Goal: Transaction & Acquisition: Purchase product/service

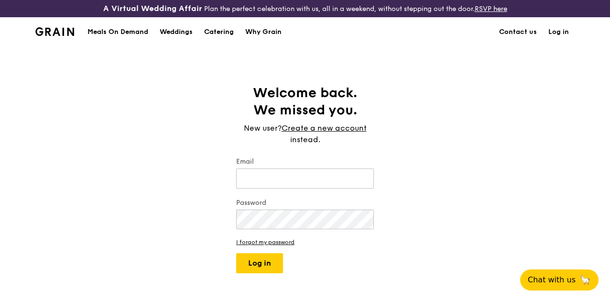
type input "[EMAIL_ADDRESS][DOMAIN_NAME]"
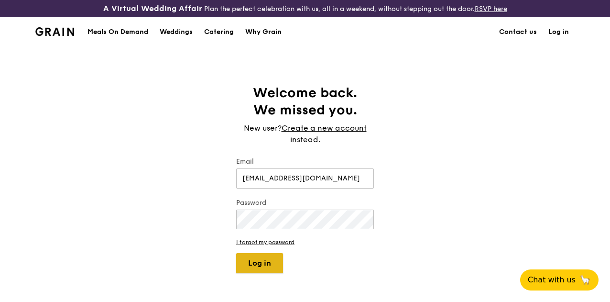
click at [258, 267] on body "A Virtual Wedding Affair Plan the perfect celebration with us, all in a weekend…" at bounding box center [305, 297] width 610 height 595
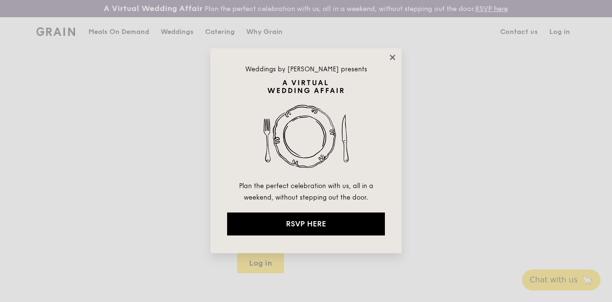
click at [390, 57] on icon at bounding box center [392, 57] width 9 height 9
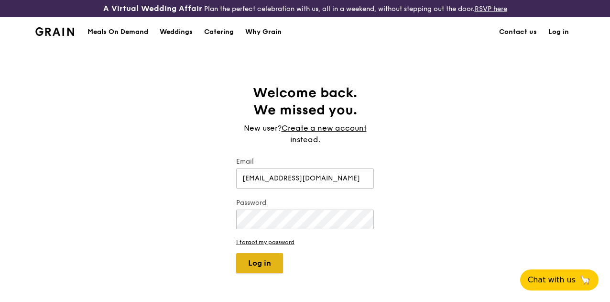
click at [277, 273] on button "Log in" at bounding box center [259, 263] width 47 height 20
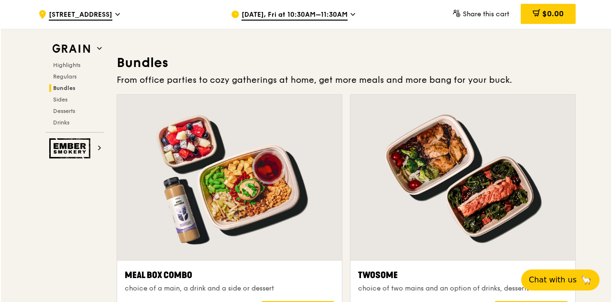
scroll to position [1435, 0]
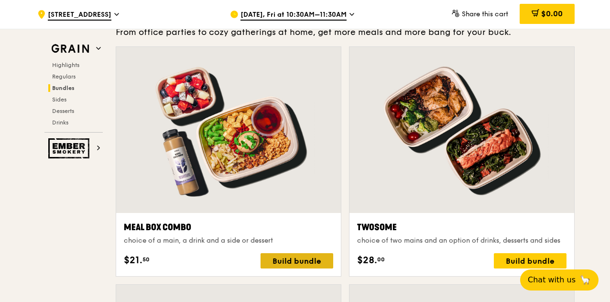
click at [306, 267] on div "Build bundle" at bounding box center [297, 260] width 73 height 15
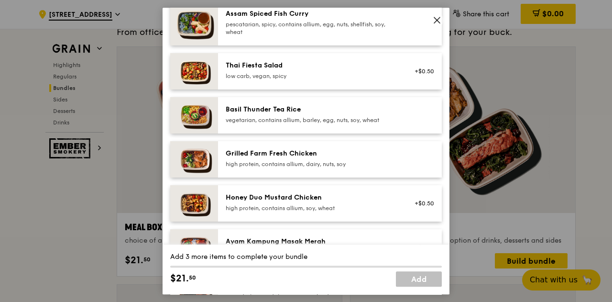
scroll to position [191, 0]
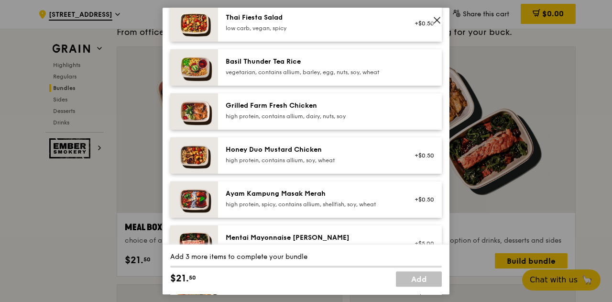
click at [314, 116] on div "high protein, contains allium, dairy, nuts, soy" at bounding box center [312, 116] width 172 height 8
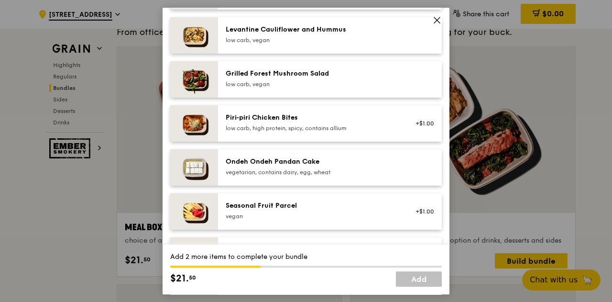
scroll to position [670, 0]
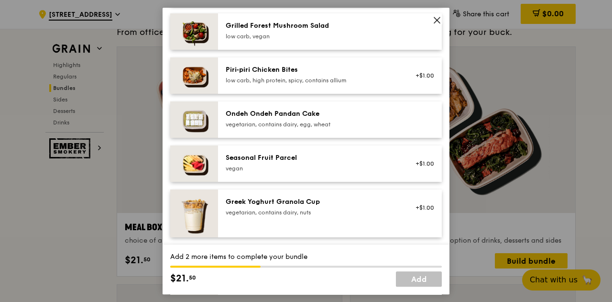
click at [300, 159] on div "Seasonal Fruit Parcel" at bounding box center [312, 158] width 172 height 10
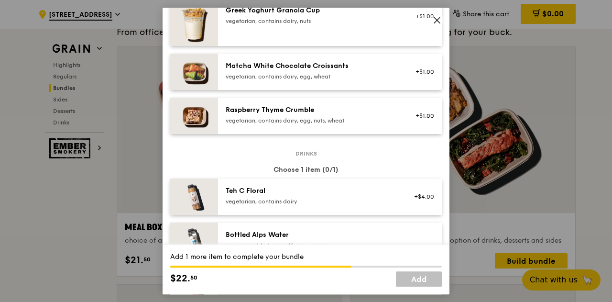
scroll to position [909, 0]
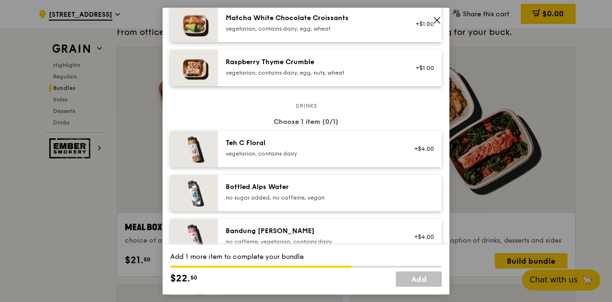
click at [267, 185] on div "Bottled Alps Water" at bounding box center [312, 187] width 172 height 10
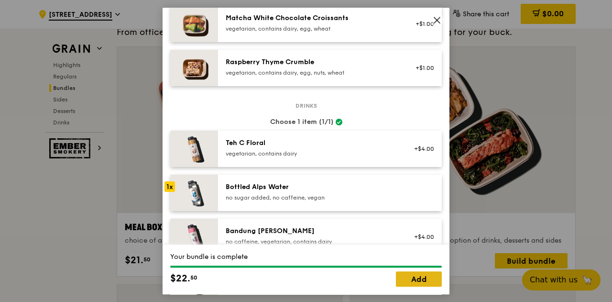
click at [410, 277] on link "Add" at bounding box center [419, 278] width 46 height 15
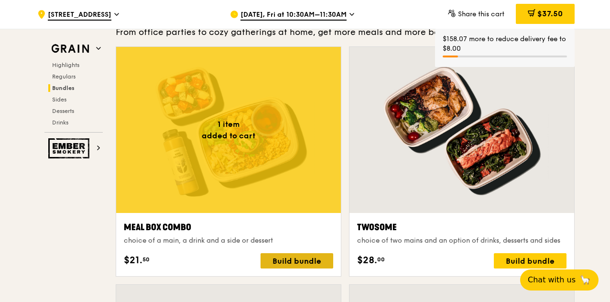
click at [294, 268] on div "Build bundle" at bounding box center [297, 260] width 73 height 15
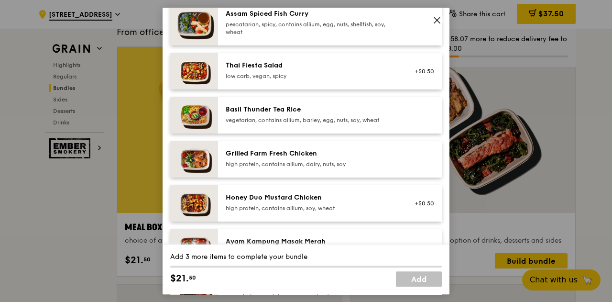
scroll to position [0, 0]
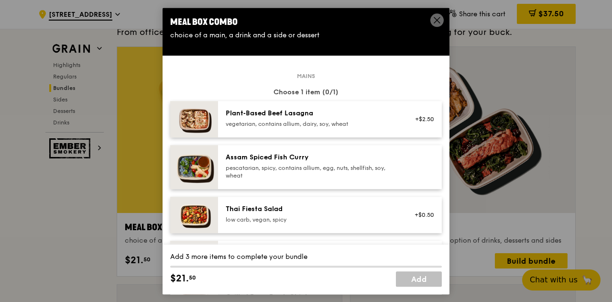
click at [292, 170] on div "pescatarian, spicy, contains allium, egg, nuts, shellfish, soy, wheat" at bounding box center [312, 171] width 172 height 15
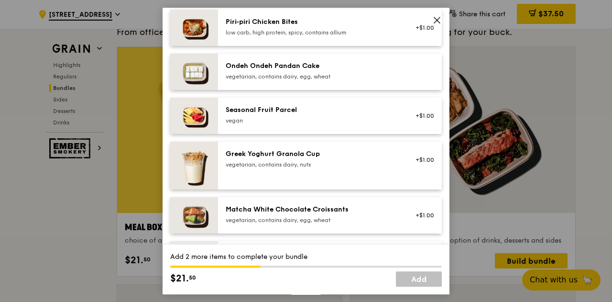
scroll to position [765, 0]
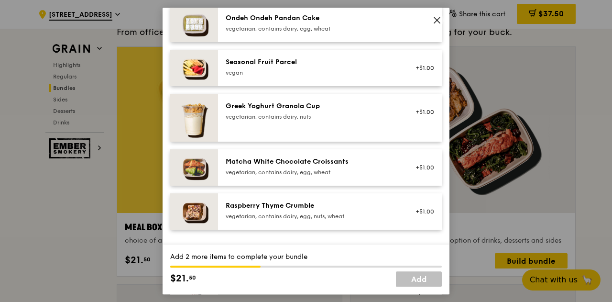
click at [292, 209] on div "Raspberry Thyme Crumble" at bounding box center [312, 206] width 172 height 10
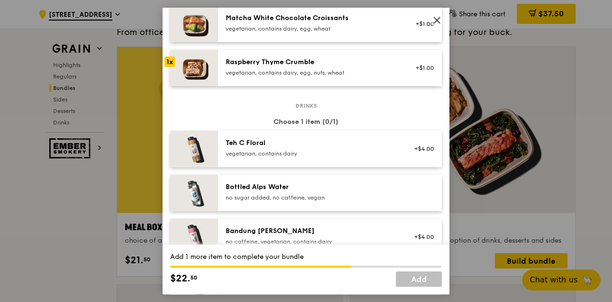
scroll to position [1005, 0]
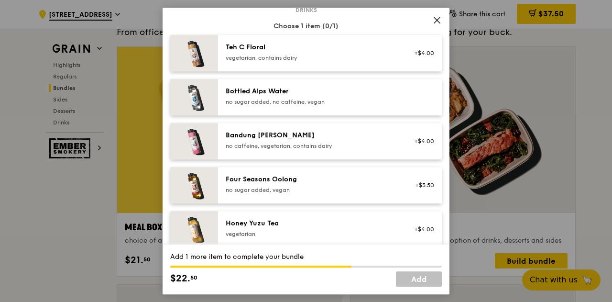
click at [283, 223] on div "Honey Yuzu Tea" at bounding box center [312, 224] width 172 height 10
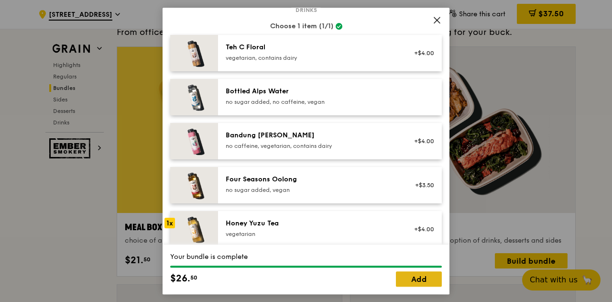
click at [414, 279] on link "Add" at bounding box center [419, 278] width 46 height 15
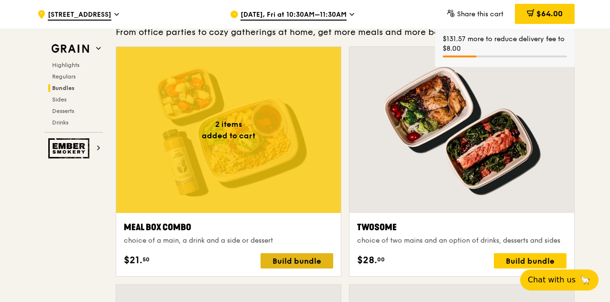
click at [291, 265] on div "Build bundle" at bounding box center [297, 260] width 73 height 15
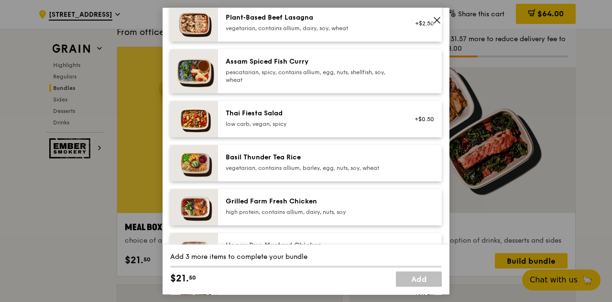
scroll to position [191, 0]
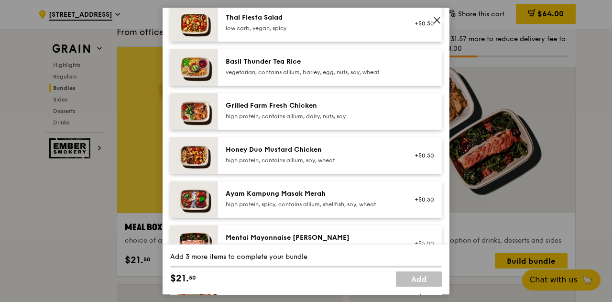
click at [294, 119] on div "high protein, contains allium, dairy, nuts, soy" at bounding box center [312, 116] width 172 height 8
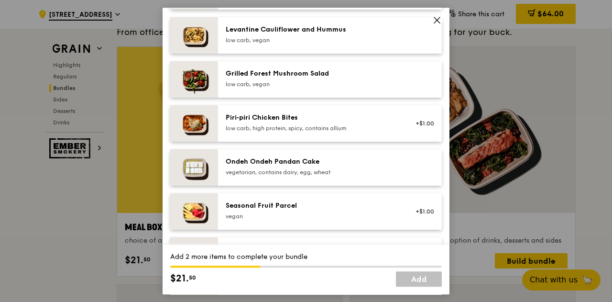
scroll to position [718, 0]
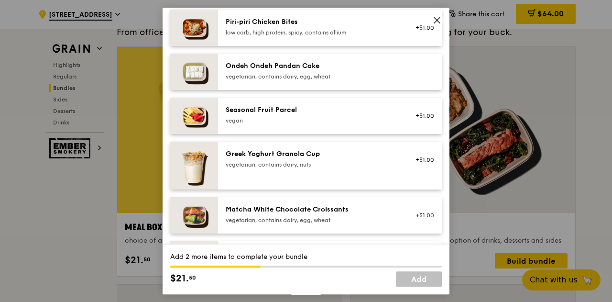
click at [297, 158] on div "Greek Yoghurt Granola Cup vegetarian, contains dairy, nuts" at bounding box center [312, 158] width 172 height 19
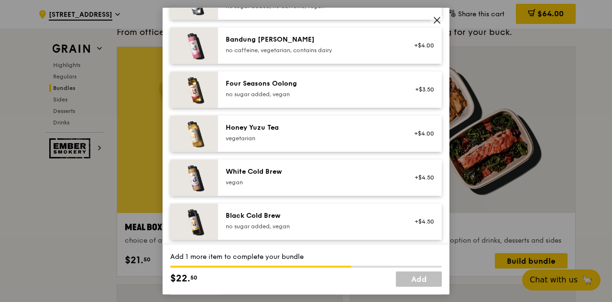
scroll to position [1148, 0]
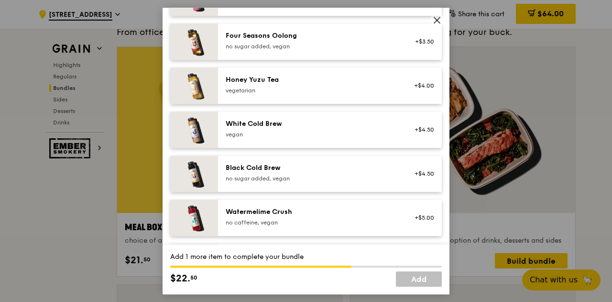
click at [281, 86] on div "Honey Yuzu Tea vegetarian" at bounding box center [312, 84] width 172 height 19
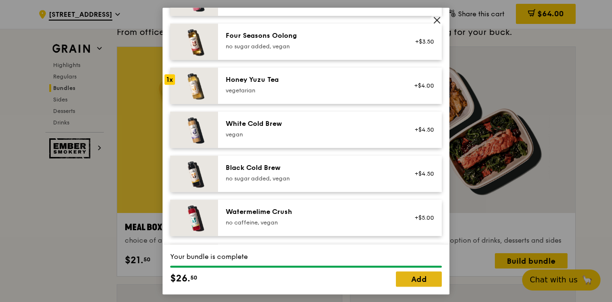
click at [415, 278] on link "Add" at bounding box center [419, 278] width 46 height 15
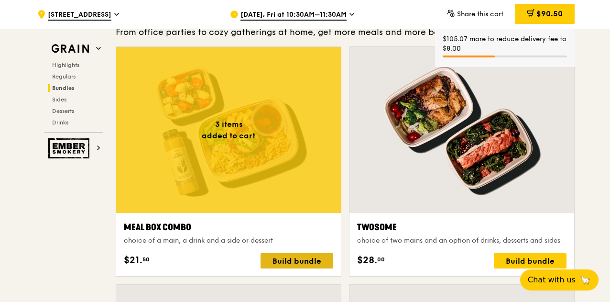
click at [294, 264] on div "Build bundle" at bounding box center [297, 260] width 73 height 15
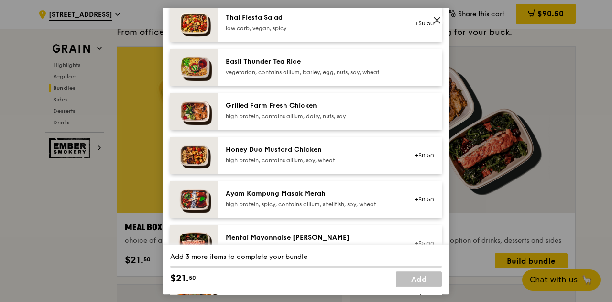
scroll to position [239, 0]
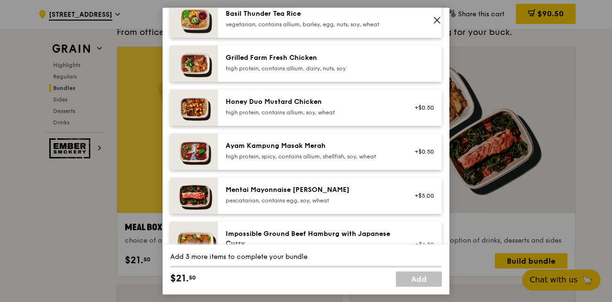
click at [271, 153] on div "high protein, spicy, contains allium, shellfish, soy, wheat" at bounding box center [312, 157] width 172 height 8
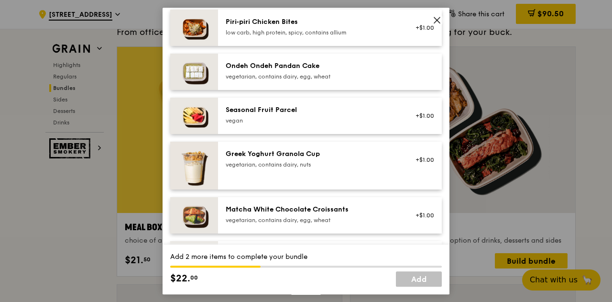
scroll to position [765, 0]
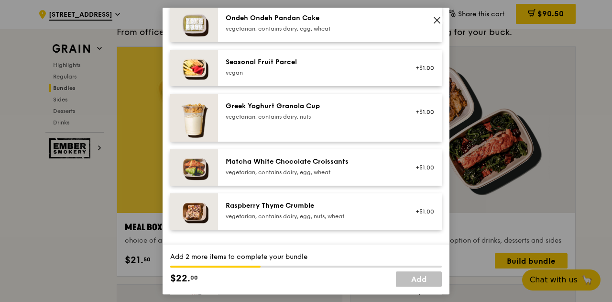
click at [288, 166] on div "Matcha White Chocolate Croissants" at bounding box center [312, 162] width 172 height 10
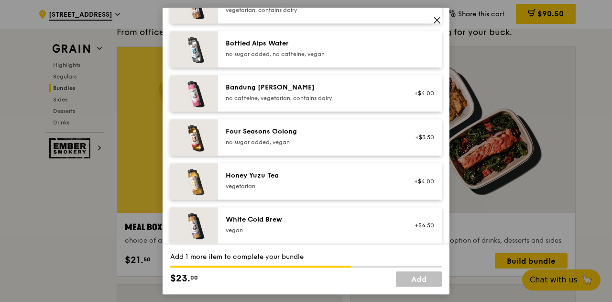
scroll to position [1100, 0]
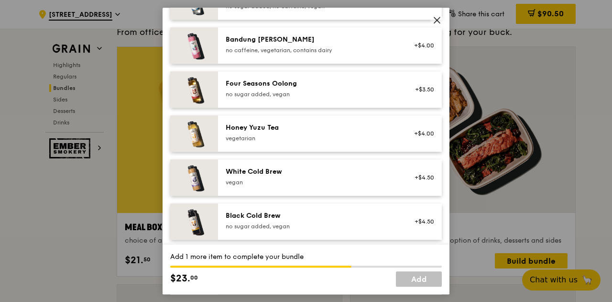
click at [277, 84] on div "Four Seasons Oolong" at bounding box center [312, 84] width 172 height 10
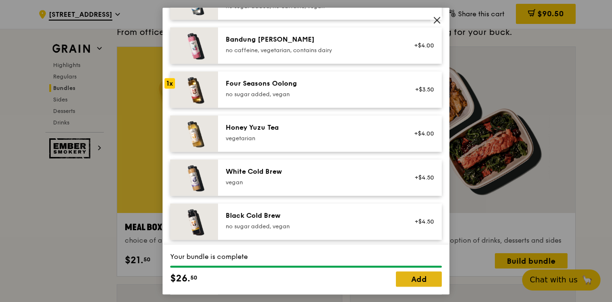
click at [426, 279] on link "Add" at bounding box center [419, 278] width 46 height 15
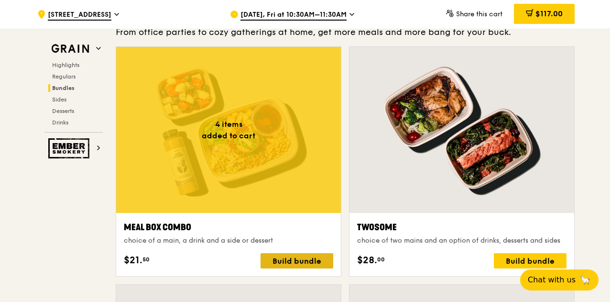
click at [291, 267] on div "Build bundle" at bounding box center [297, 260] width 73 height 15
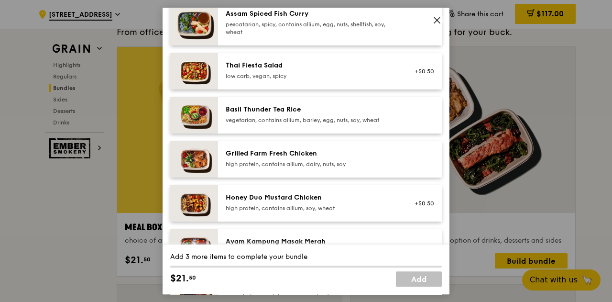
scroll to position [191, 0]
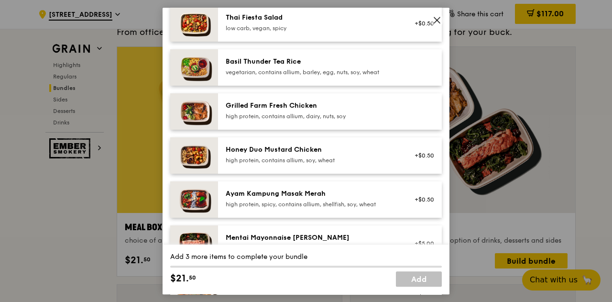
click at [279, 147] on div "Honey Duo Mustard Chicken" at bounding box center [312, 150] width 172 height 10
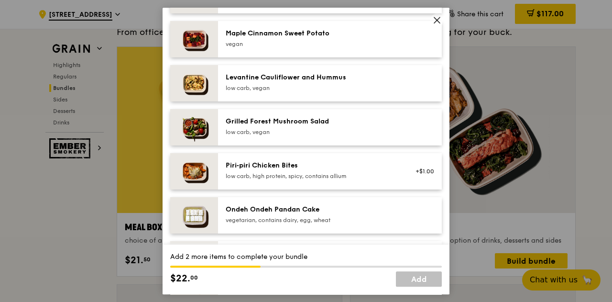
scroll to position [670, 0]
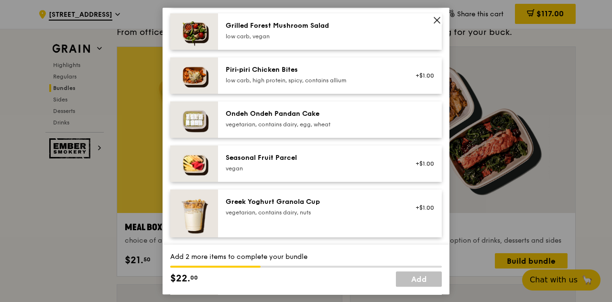
click at [306, 214] on div "vegetarian, contains dairy, nuts" at bounding box center [312, 213] width 172 height 8
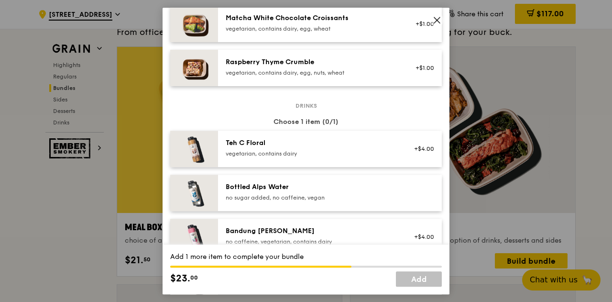
scroll to position [1005, 0]
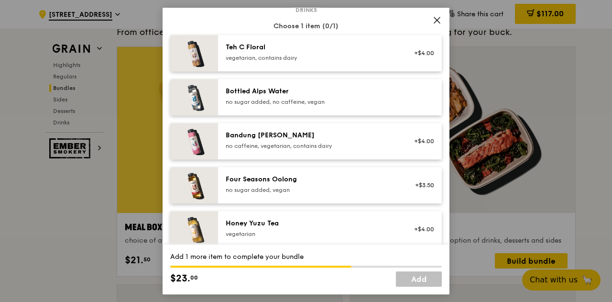
click at [298, 186] on div "no sugar added, vegan" at bounding box center [312, 190] width 172 height 8
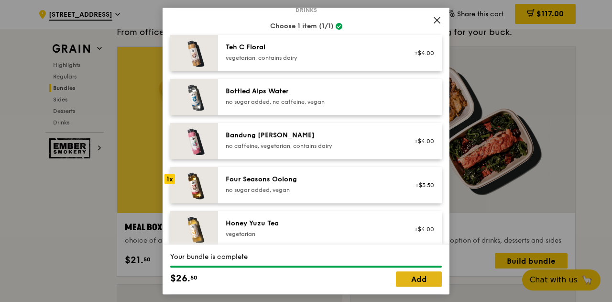
click at [419, 276] on link "Add" at bounding box center [419, 278] width 46 height 15
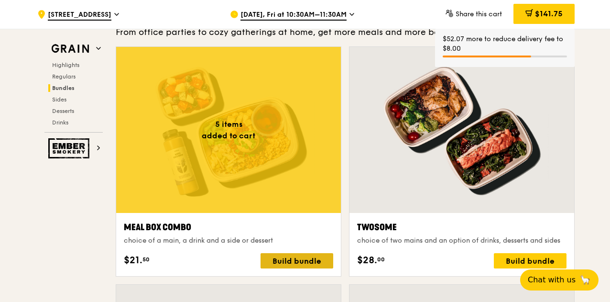
click at [290, 268] on div "Build bundle" at bounding box center [297, 260] width 73 height 15
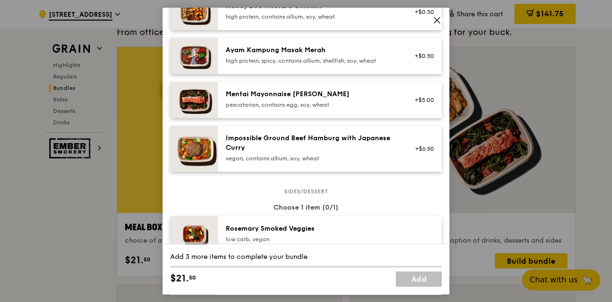
scroll to position [191, 0]
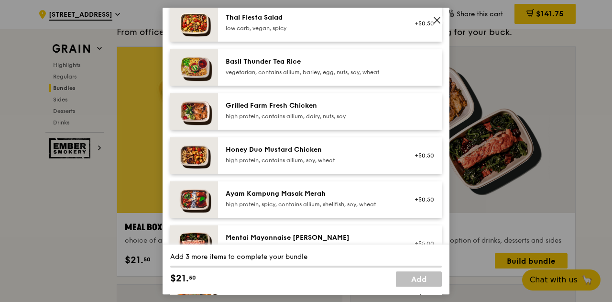
click at [290, 103] on div "Grilled Farm Fresh Chicken" at bounding box center [312, 106] width 172 height 10
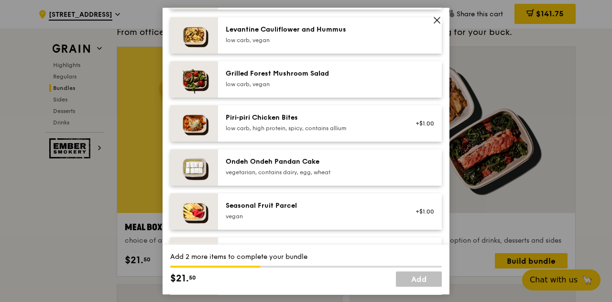
scroll to position [670, 0]
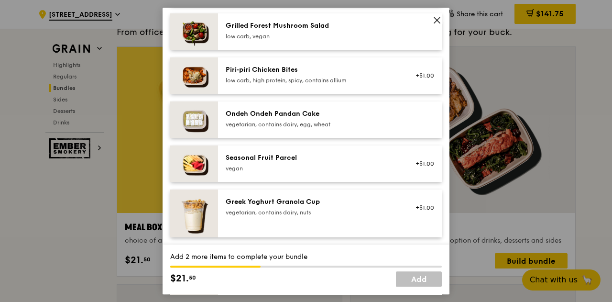
click at [266, 196] on div "Greek Yoghurt Granola Cup vegetarian, contains dairy, nuts +$1.00" at bounding box center [330, 213] width 224 height 48
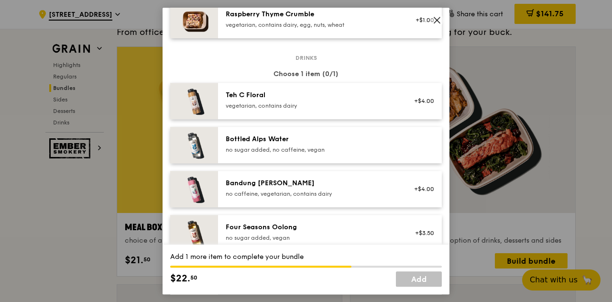
scroll to position [1052, 0]
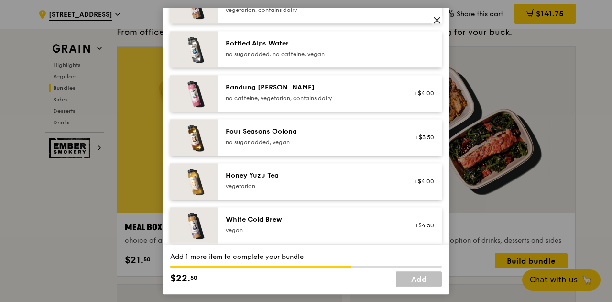
click at [276, 186] on div "vegetarian" at bounding box center [312, 186] width 172 height 8
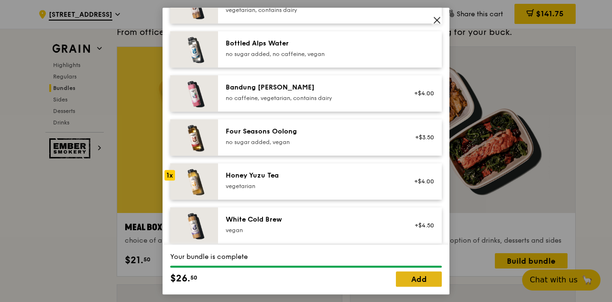
click at [421, 281] on link "Add" at bounding box center [419, 278] width 46 height 15
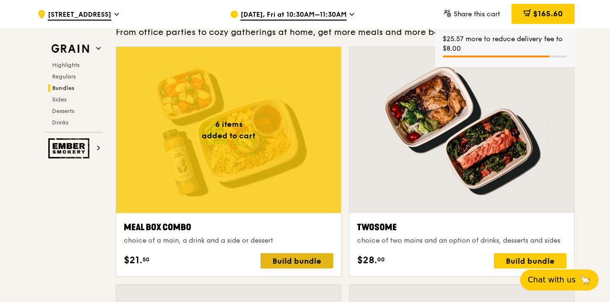
click at [284, 267] on div "Build bundle" at bounding box center [297, 260] width 73 height 15
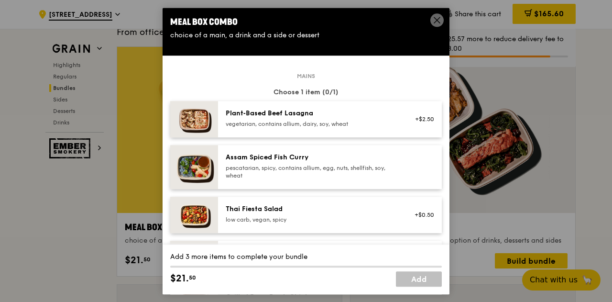
scroll to position [48, 0]
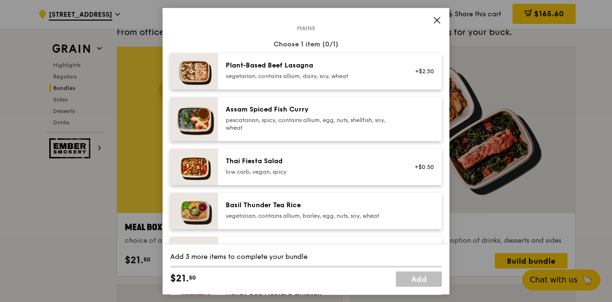
click at [287, 120] on div "pescatarian, spicy, contains allium, egg, nuts, shellfish, soy, wheat" at bounding box center [312, 123] width 172 height 15
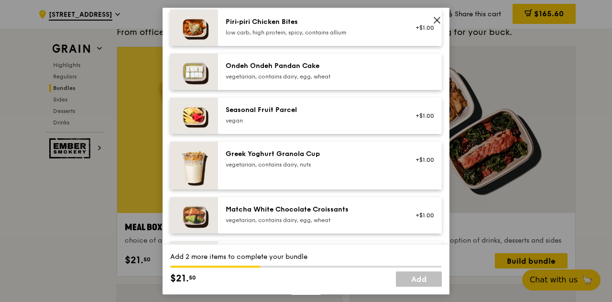
scroll to position [813, 0]
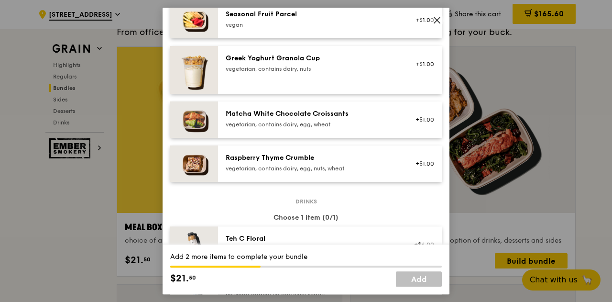
click at [279, 166] on div "vegetarian, contains dairy, egg, nuts, wheat" at bounding box center [312, 169] width 172 height 8
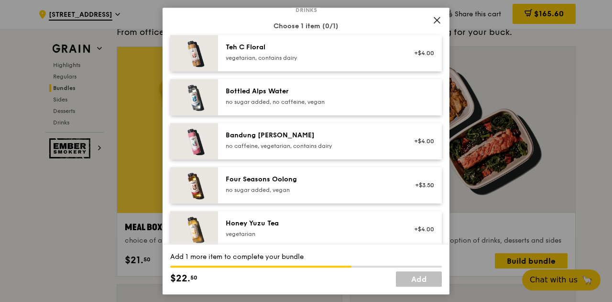
scroll to position [1052, 0]
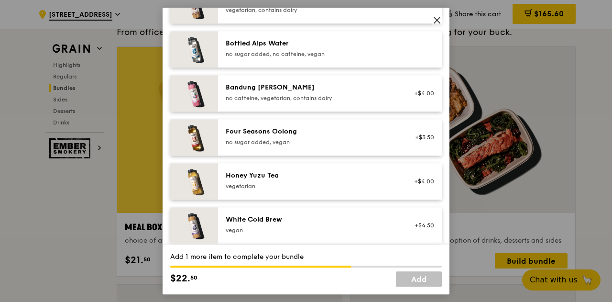
click at [284, 131] on div "Four Seasons Oolong" at bounding box center [312, 132] width 172 height 10
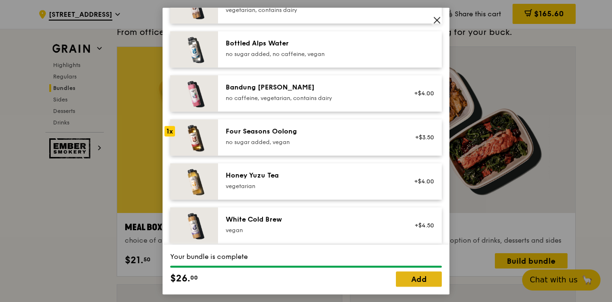
click at [431, 281] on link "Add" at bounding box center [419, 278] width 46 height 15
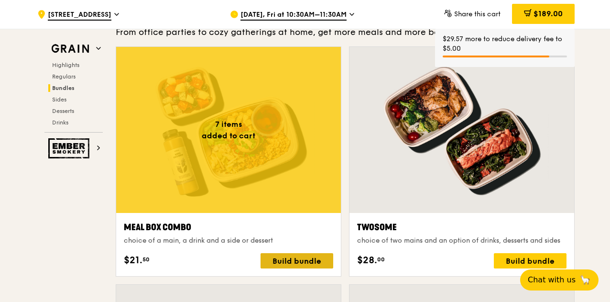
click at [288, 268] on div "Build bundle" at bounding box center [297, 260] width 73 height 15
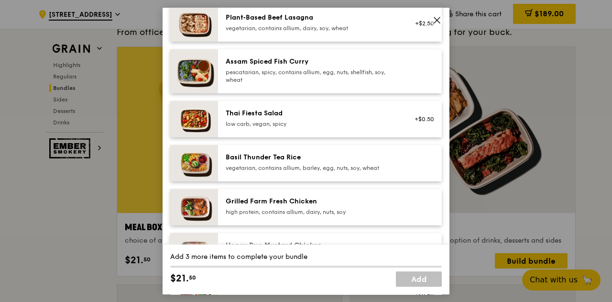
scroll to position [191, 0]
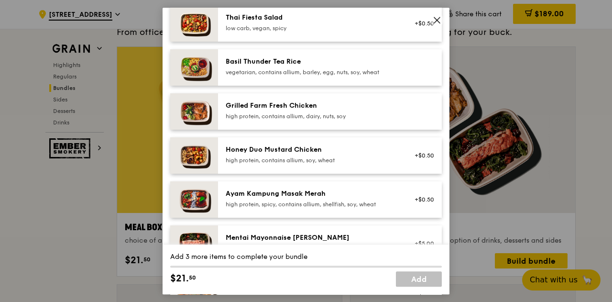
click at [283, 149] on div "Honey Duo Mustard Chicken" at bounding box center [312, 150] width 172 height 10
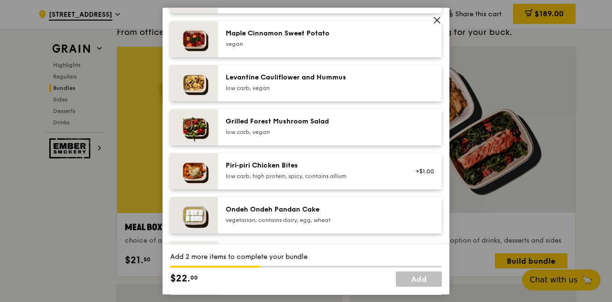
scroll to position [670, 0]
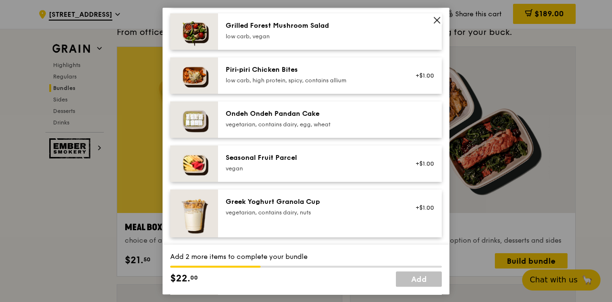
click at [276, 210] on div "vegetarian, contains dairy, nuts" at bounding box center [312, 213] width 172 height 8
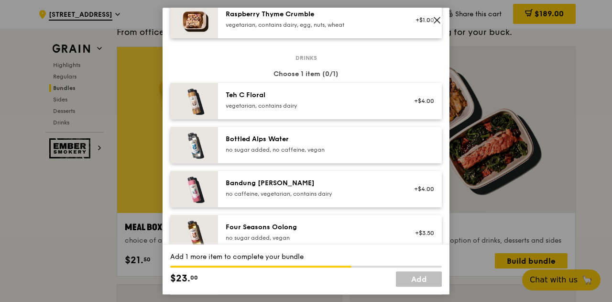
scroll to position [1100, 0]
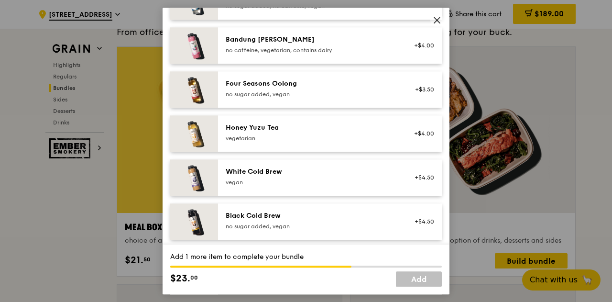
click at [275, 136] on div "vegetarian" at bounding box center [312, 138] width 172 height 8
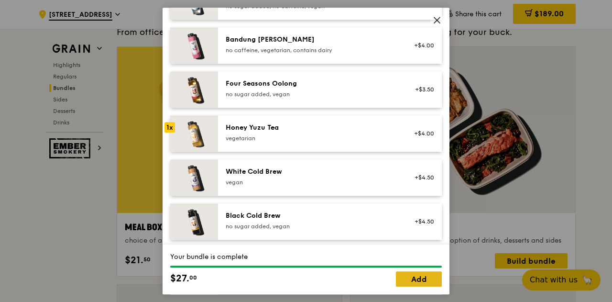
click at [409, 278] on link "Add" at bounding box center [419, 278] width 46 height 15
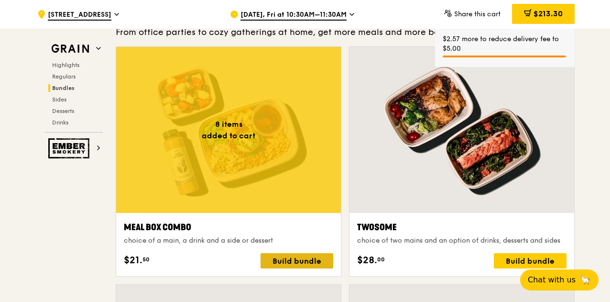
click at [285, 268] on div "Build bundle" at bounding box center [297, 260] width 73 height 15
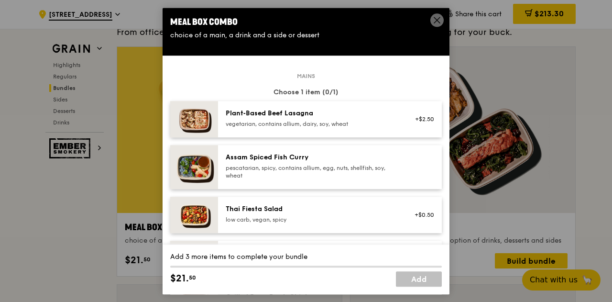
click at [287, 116] on div "Plant‑Based Beef Lasagna" at bounding box center [312, 114] width 172 height 10
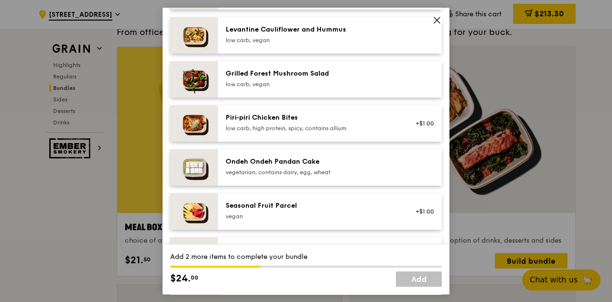
scroll to position [765, 0]
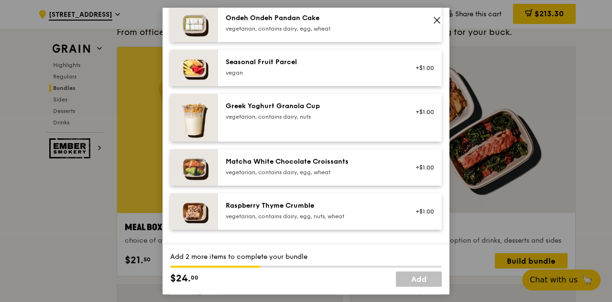
click at [276, 209] on div "Raspberry Thyme Crumble" at bounding box center [312, 206] width 172 height 10
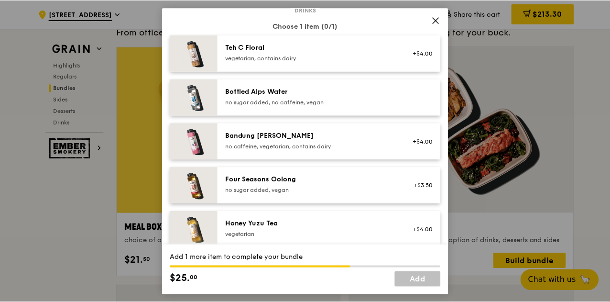
scroll to position [1052, 0]
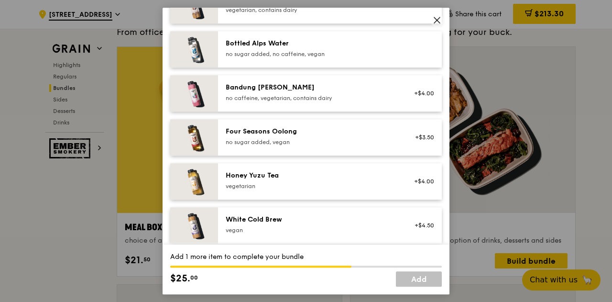
click at [269, 97] on div "no caffeine, vegetarian, contains dairy" at bounding box center [312, 98] width 172 height 8
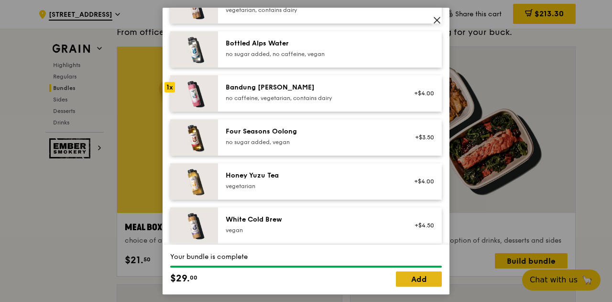
click at [417, 276] on link "Add" at bounding box center [419, 278] width 46 height 15
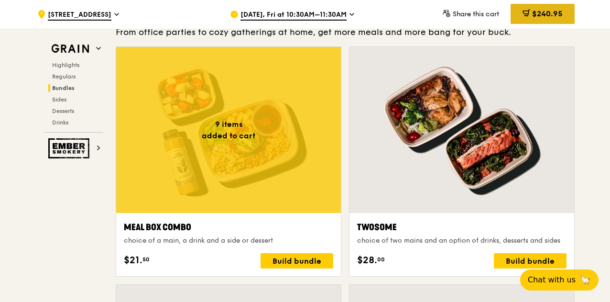
click at [547, 17] on span "$240.95" at bounding box center [547, 13] width 31 height 9
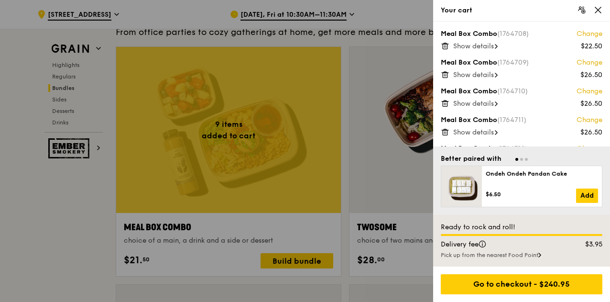
click at [470, 49] on span "Show details" at bounding box center [474, 46] width 41 height 8
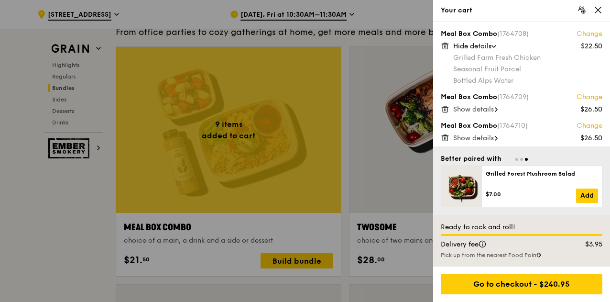
click at [484, 46] on span "Hide details" at bounding box center [473, 46] width 38 height 8
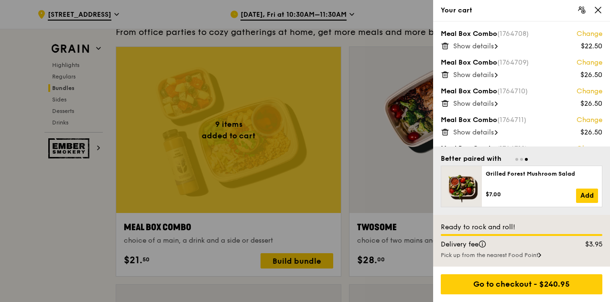
click at [479, 75] on span "Show details" at bounding box center [474, 75] width 41 height 8
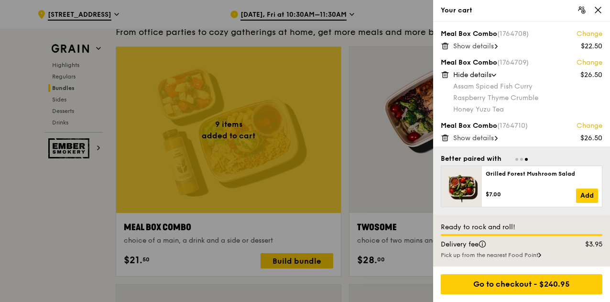
click at [481, 48] on span "Show details" at bounding box center [474, 46] width 41 height 8
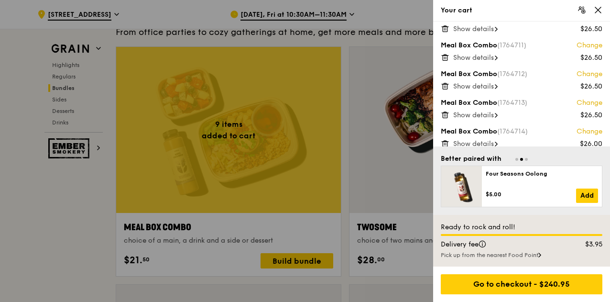
scroll to position [96, 0]
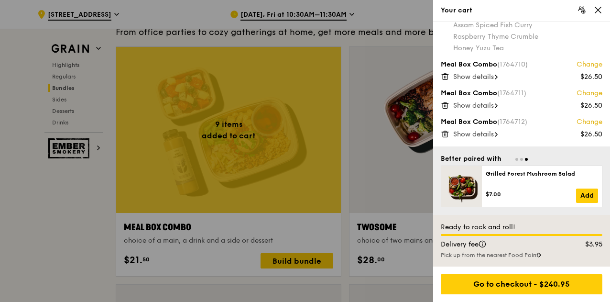
click at [491, 74] on span "Show details" at bounding box center [474, 77] width 41 height 8
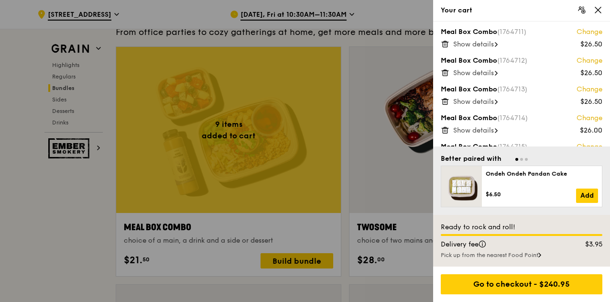
scroll to position [144, 0]
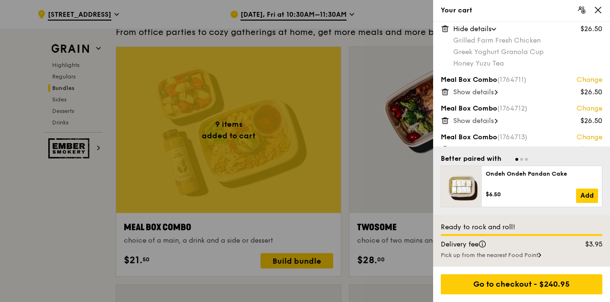
click at [480, 91] on span "Show details" at bounding box center [474, 92] width 41 height 8
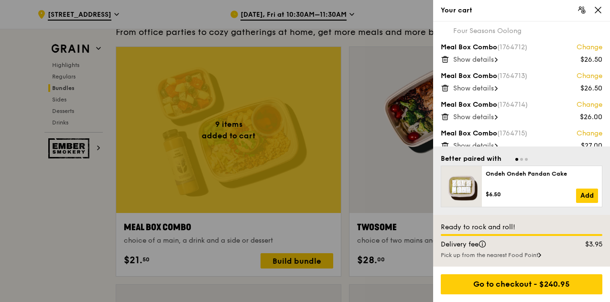
scroll to position [191, 0]
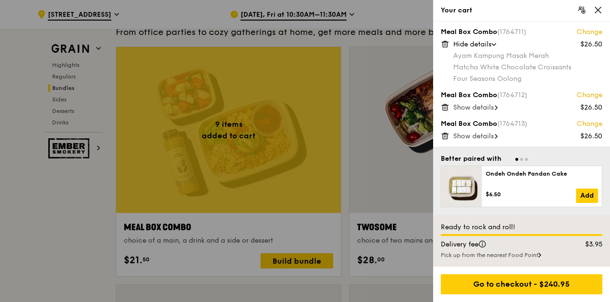
click at [478, 106] on span "Show details" at bounding box center [474, 107] width 41 height 8
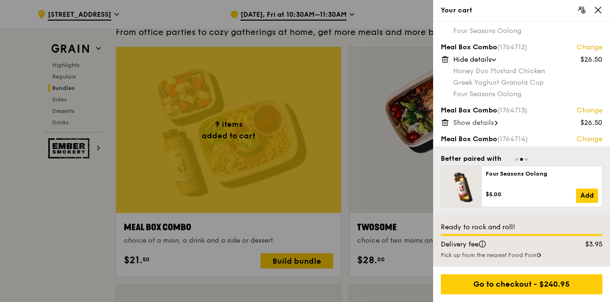
scroll to position [287, 0]
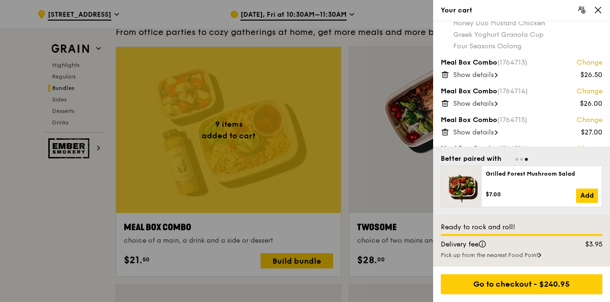
click at [484, 72] on span "Show details" at bounding box center [474, 75] width 41 height 8
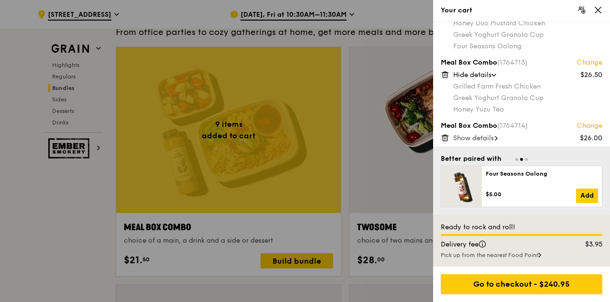
scroll to position [335, 0]
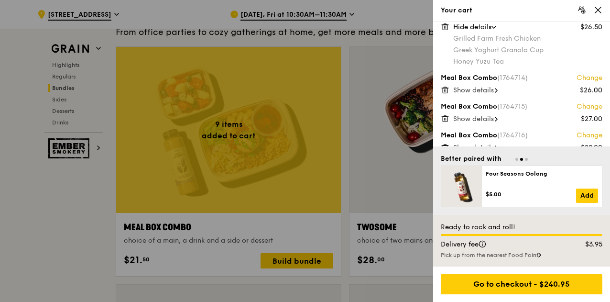
click at [497, 86] on span at bounding box center [496, 91] width 3 height 10
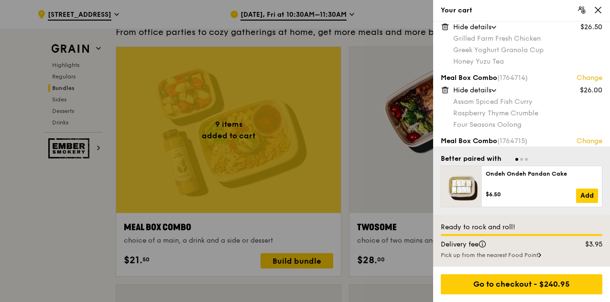
scroll to position [381, 0]
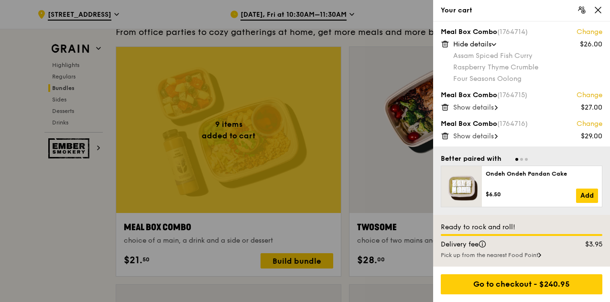
click at [494, 109] on span "Show details" at bounding box center [474, 107] width 41 height 8
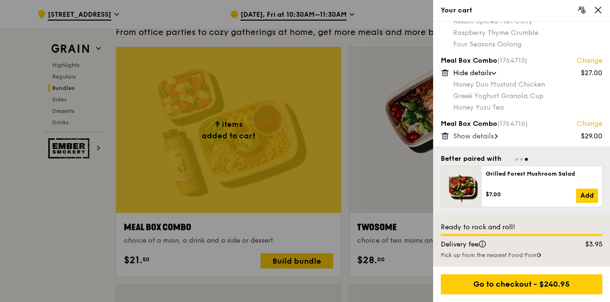
scroll to position [1531, 0]
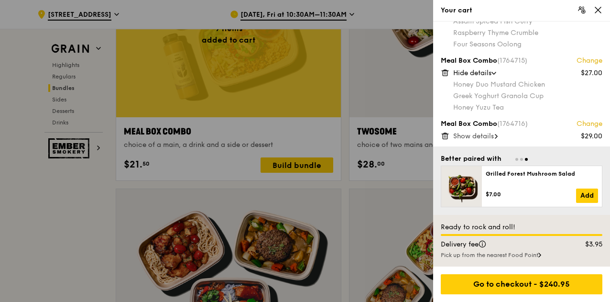
click at [492, 135] on span "Show details" at bounding box center [474, 136] width 41 height 8
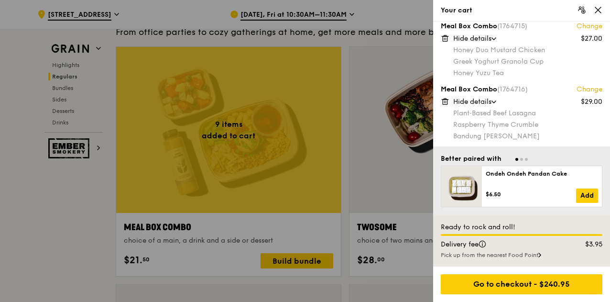
scroll to position [1005, 0]
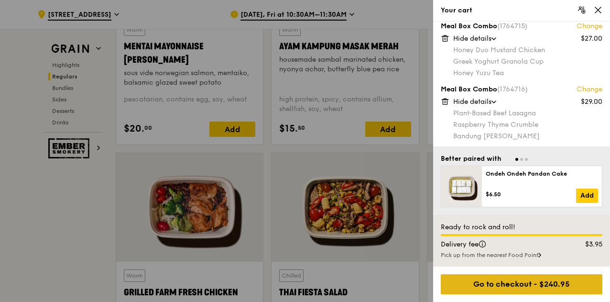
click at [514, 288] on div "Go to checkout - $240.95" at bounding box center [522, 284] width 162 height 20
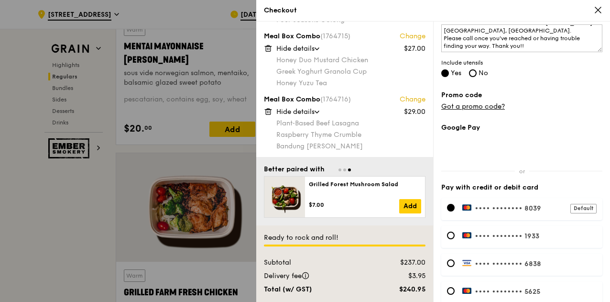
scroll to position [359, 0]
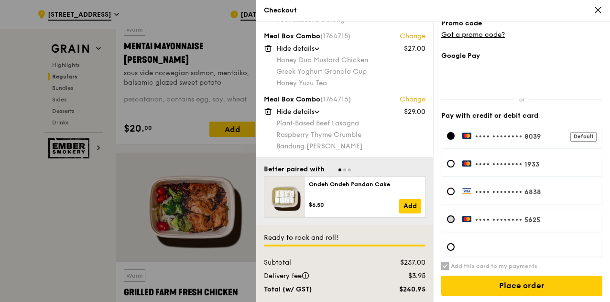
drag, startPoint x: 450, startPoint y: 218, endPoint x: 455, endPoint y: 218, distance: 5.3
click at [451, 218] on div at bounding box center [451, 219] width 8 height 8
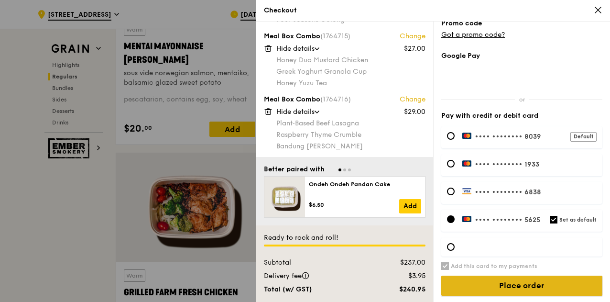
click at [520, 287] on input "Place order" at bounding box center [522, 286] width 161 height 20
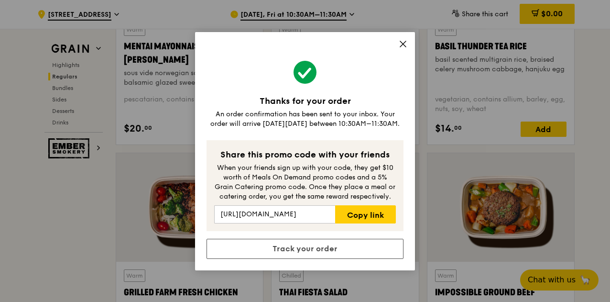
click at [401, 44] on icon at bounding box center [403, 44] width 9 height 9
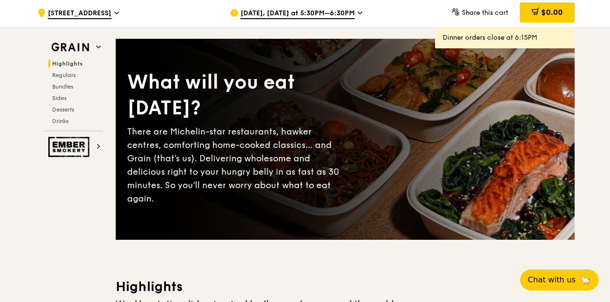
scroll to position [0, 0]
